Goal: Information Seeking & Learning: Learn about a topic

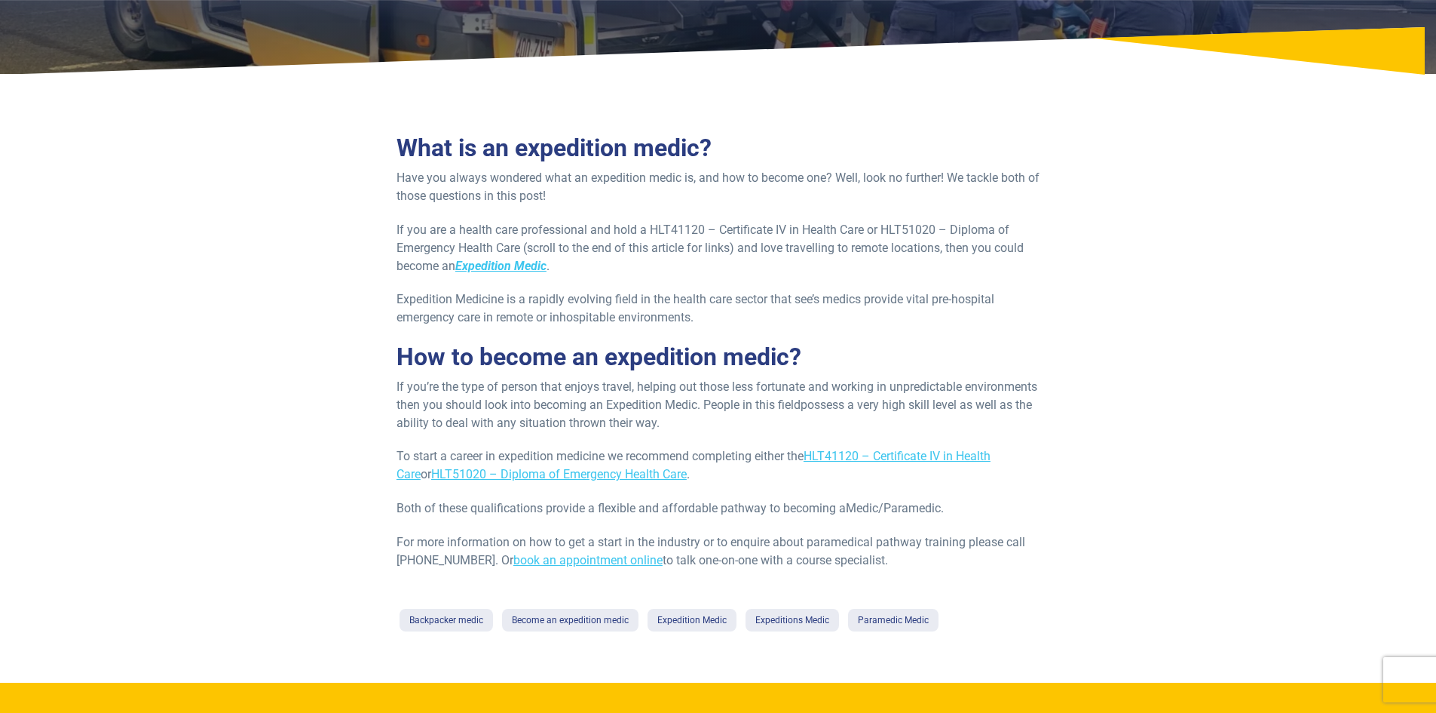
scroll to position [185, 0]
click at [489, 263] on strong "Expedition Medic" at bounding box center [500, 265] width 91 height 14
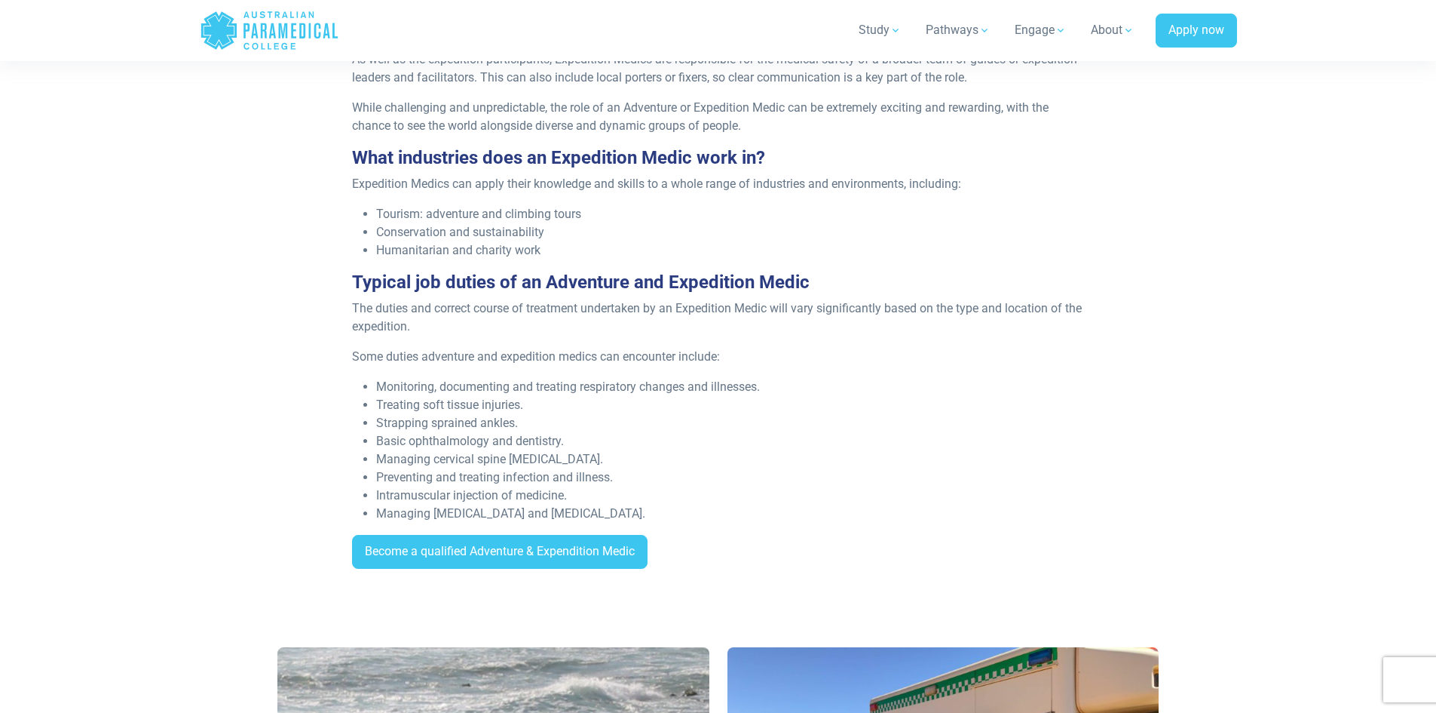
scroll to position [655, 0]
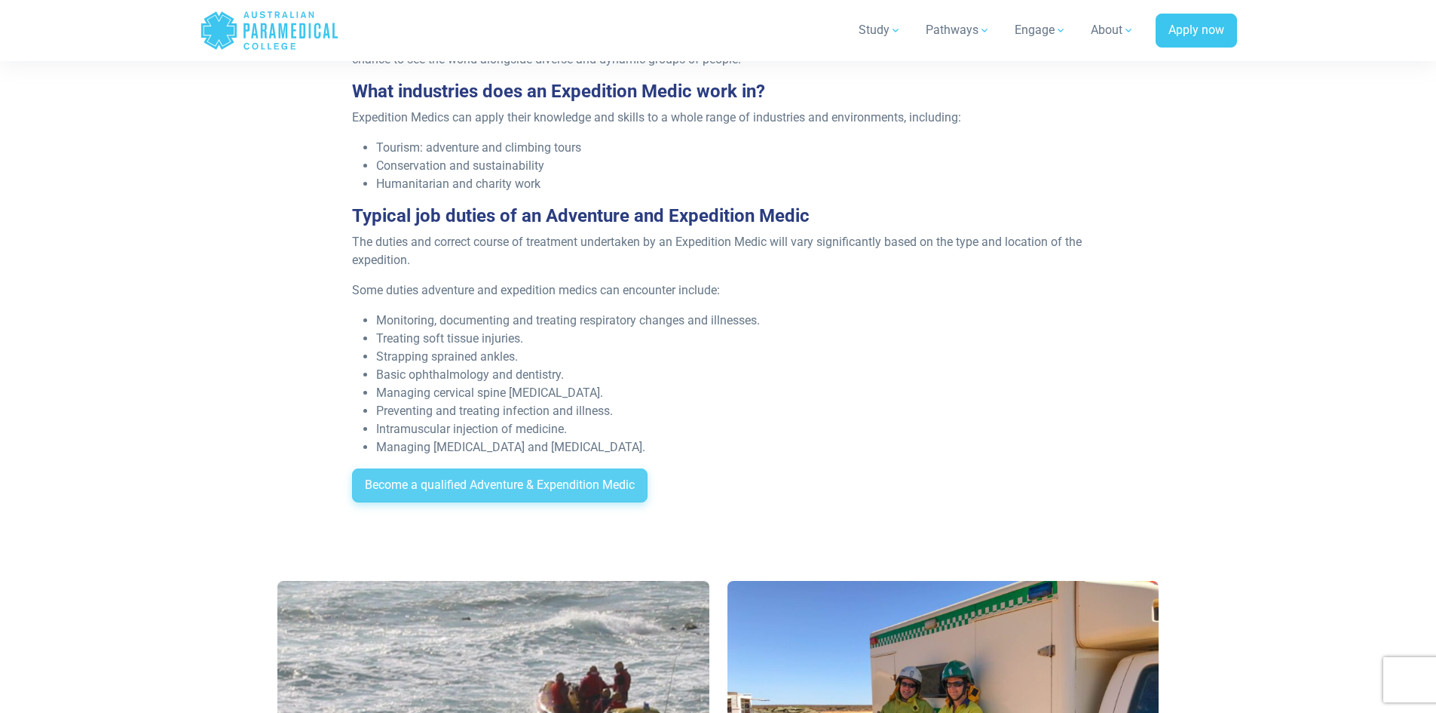
click at [562, 475] on link "Become a qualified Adventure & Expendition Medic" at bounding box center [500, 485] width 296 height 35
